Goal: Find specific page/section: Find specific page/section

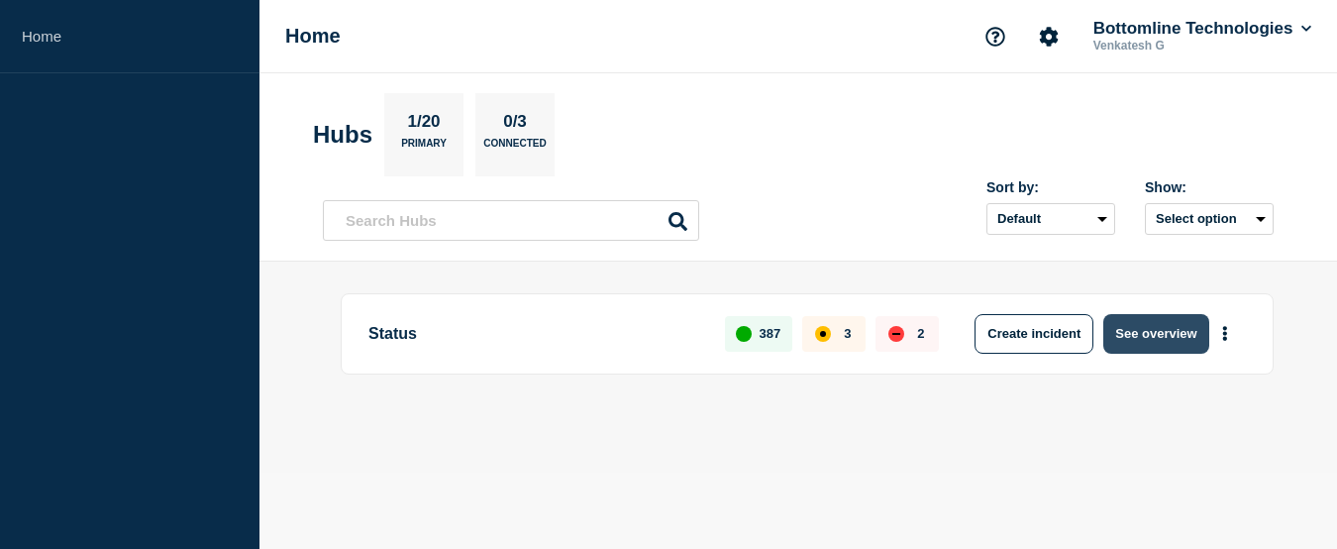
click at [1147, 334] on button "See overview" at bounding box center [1156, 334] width 105 height 40
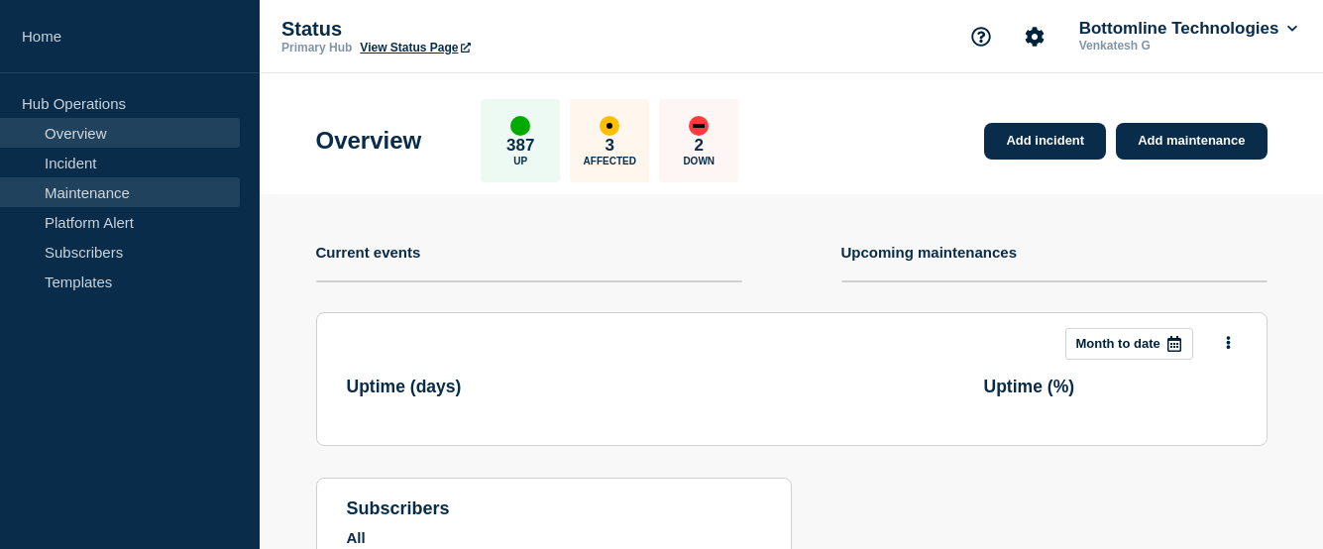
click at [87, 195] on link "Maintenance" at bounding box center [120, 192] width 240 height 30
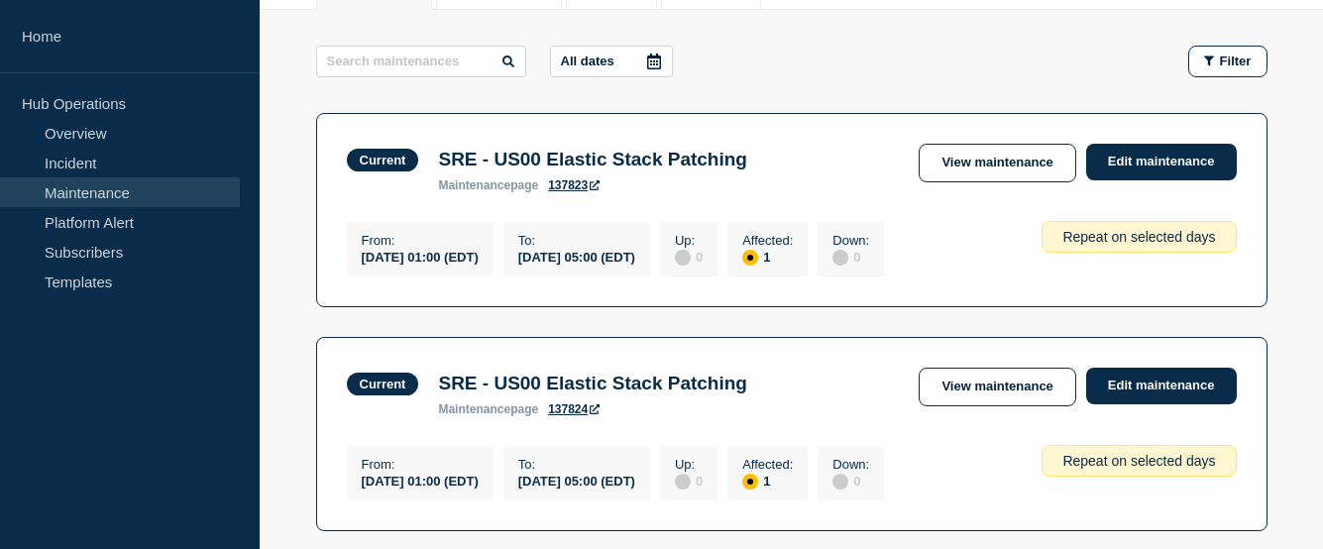
scroll to position [693, 0]
